Goal: Browse casually

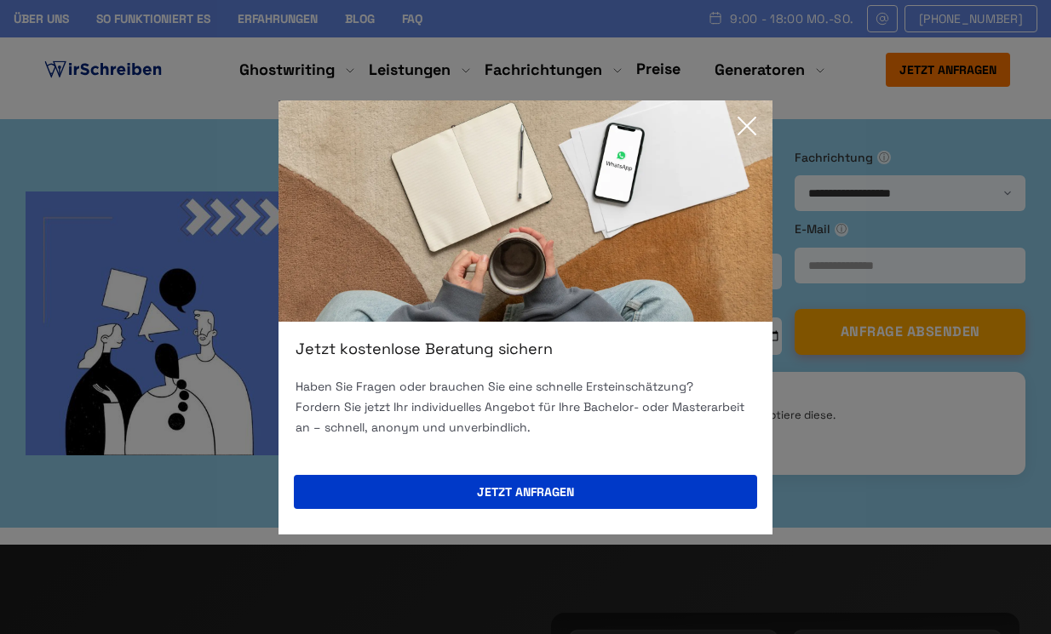
click at [577, 283] on img at bounding box center [525, 210] width 494 height 221
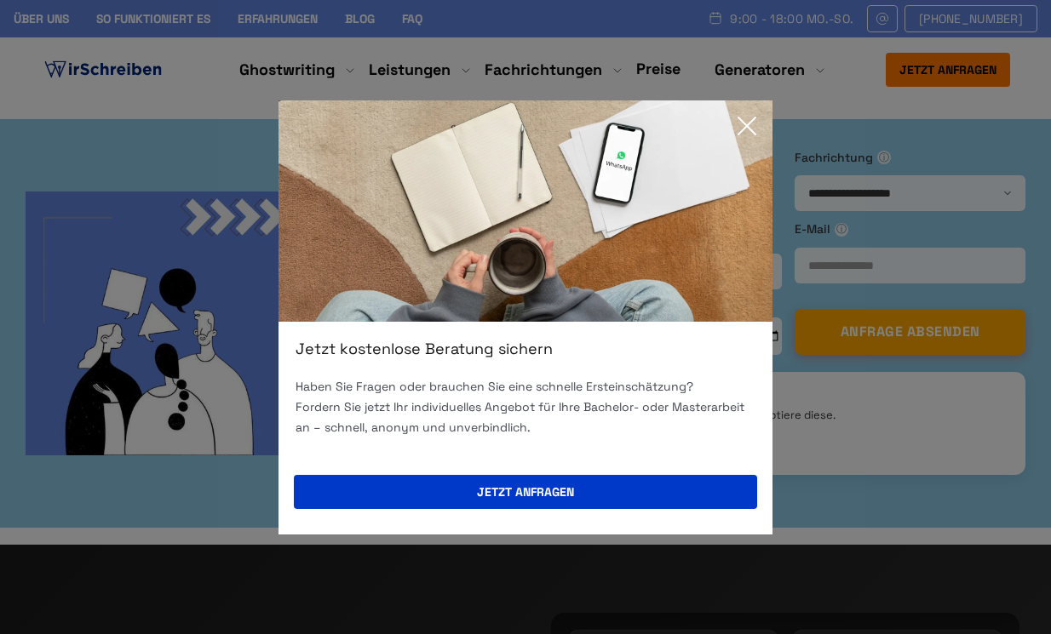
click at [577, 283] on img at bounding box center [525, 210] width 494 height 221
